Goal: Communication & Community: Answer question/provide support

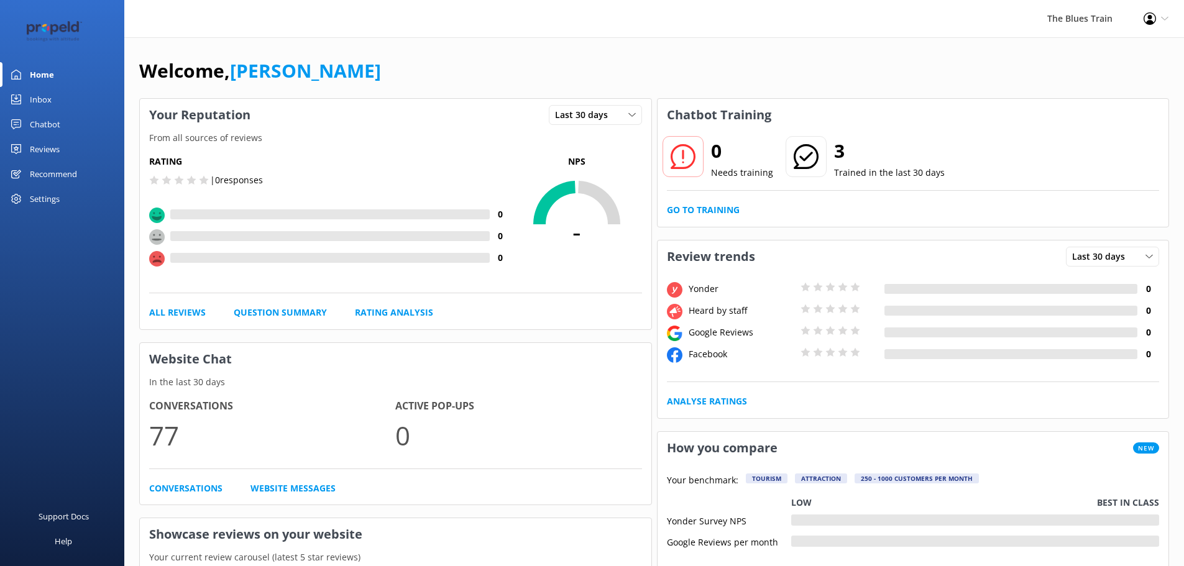
click at [52, 96] on link "Inbox" at bounding box center [62, 99] width 124 height 25
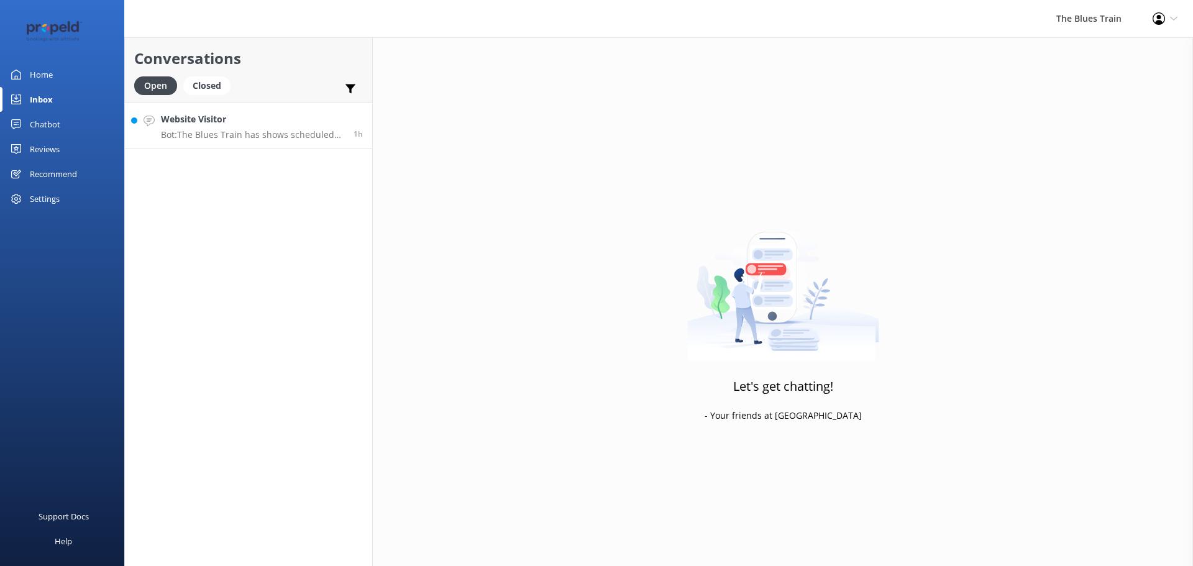
click at [263, 111] on link "Website Visitor Bot: The Blues Train has shows scheduled on the following dates…" at bounding box center [248, 126] width 247 height 47
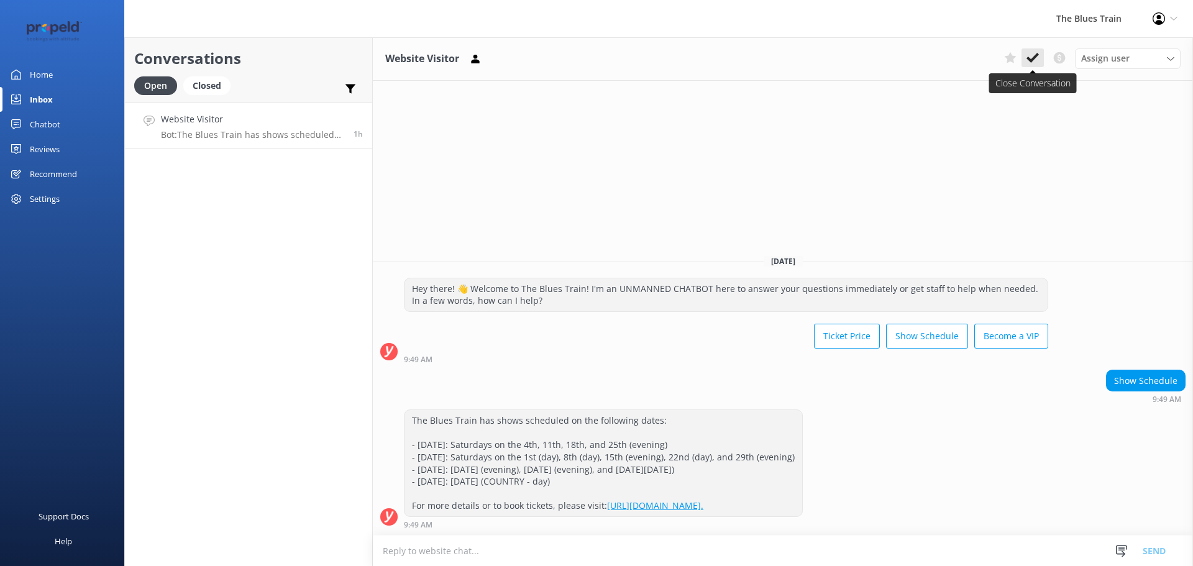
click at [1037, 55] on use at bounding box center [1033, 58] width 12 height 10
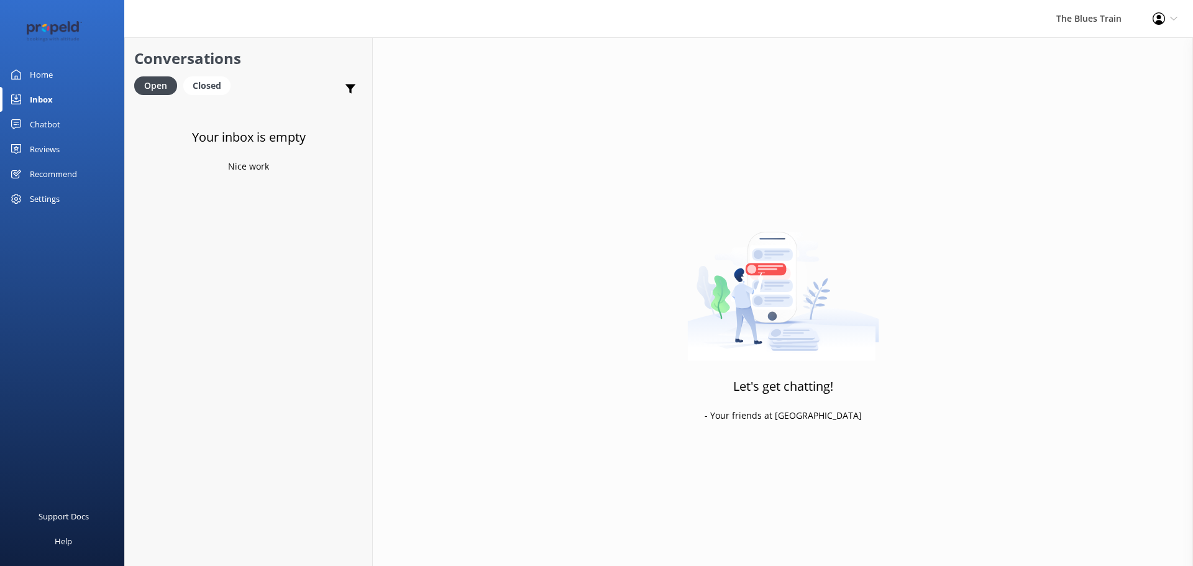
drag, startPoint x: 52, startPoint y: 71, endPoint x: 19, endPoint y: 70, distance: 33.0
click at [19, 70] on icon at bounding box center [16, 75] width 10 height 10
